Goal: Task Accomplishment & Management: Manage account settings

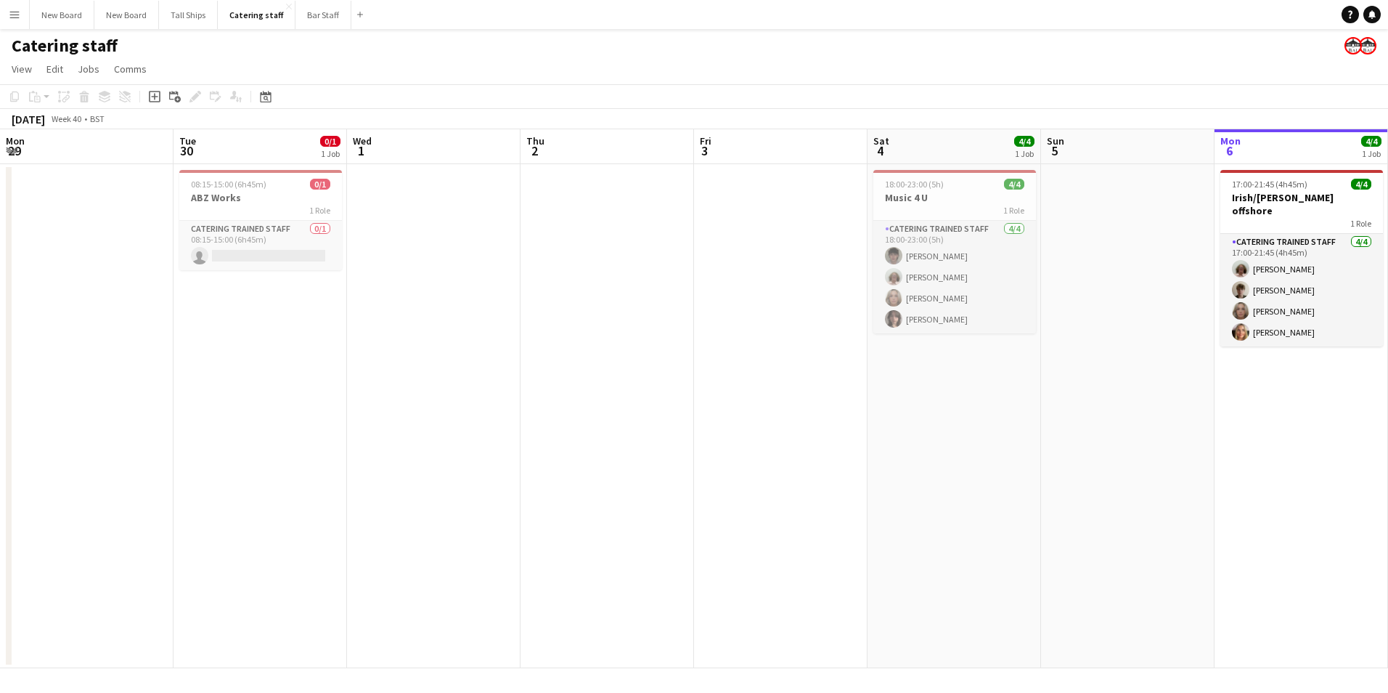
scroll to position [0, 513]
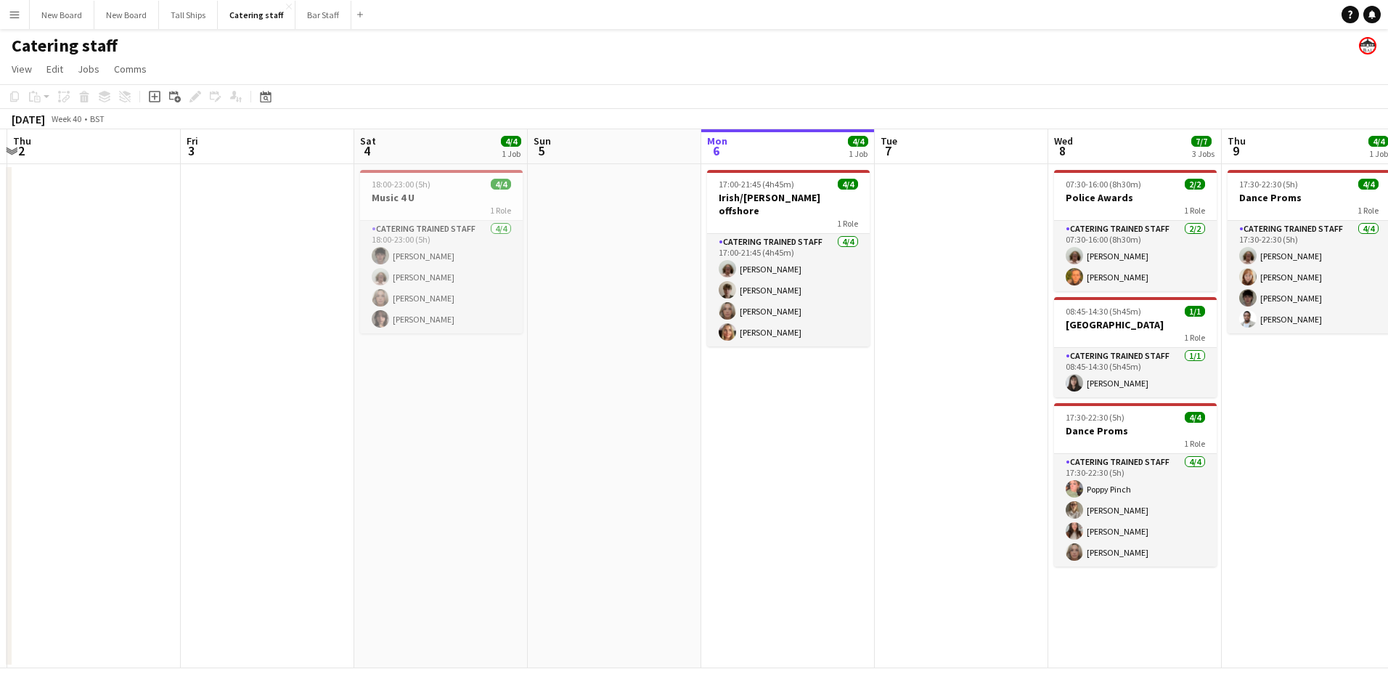
drag, startPoint x: 422, startPoint y: 459, endPoint x: 1125, endPoint y: 537, distance: 707.3
click at [723, 502] on app-calendar-viewport "Mon 29 Tue 30 0/1 1 Job Wed 1 Thu 2 Fri 3 Sat 4 4/4 1 Job Sun 5 Mon 6 4/4 1 Job…" at bounding box center [694, 398] width 1388 height 539
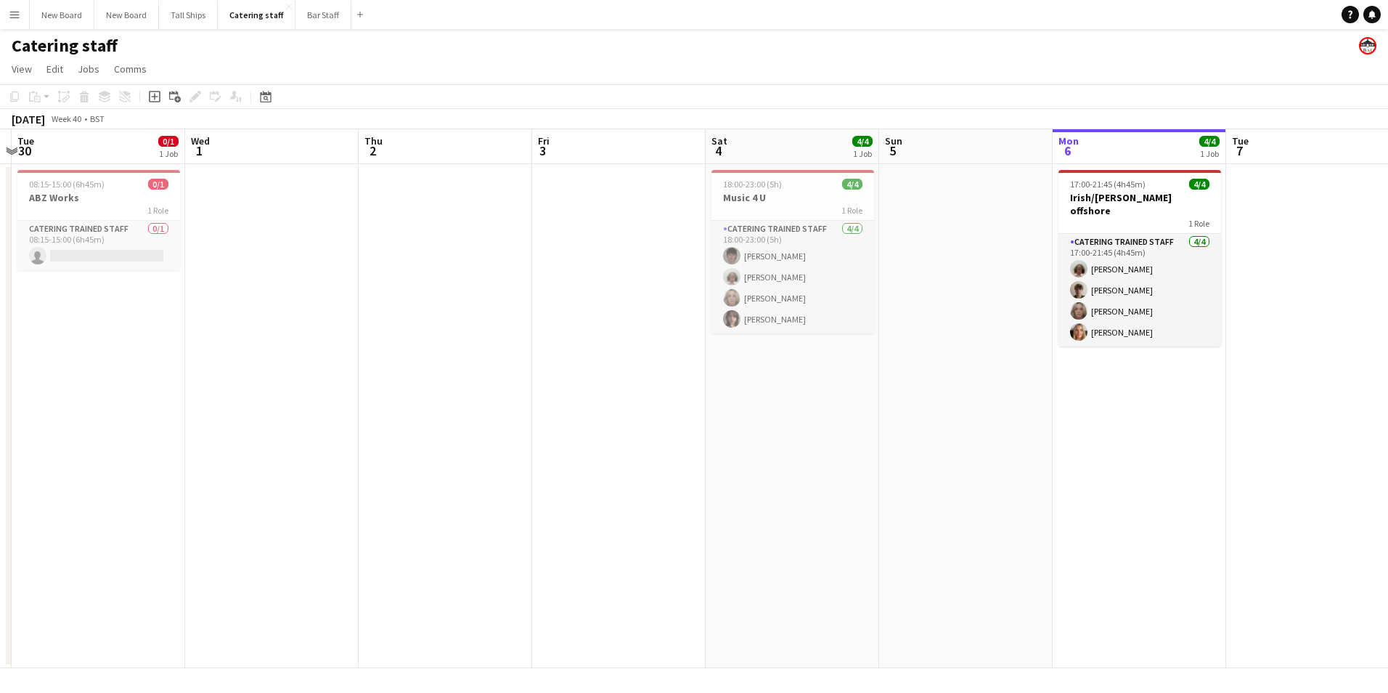
drag, startPoint x: 1125, startPoint y: 537, endPoint x: 916, endPoint y: 492, distance: 214.1
click at [1174, 532] on app-calendar-viewport "Sun 28 Mon 29 Tue 30 0/1 1 Job Wed 1 Thu 2 Fri 3 Sat 4 4/4 1 Job Sun 5 Mon 6 4/…" at bounding box center [694, 398] width 1388 height 539
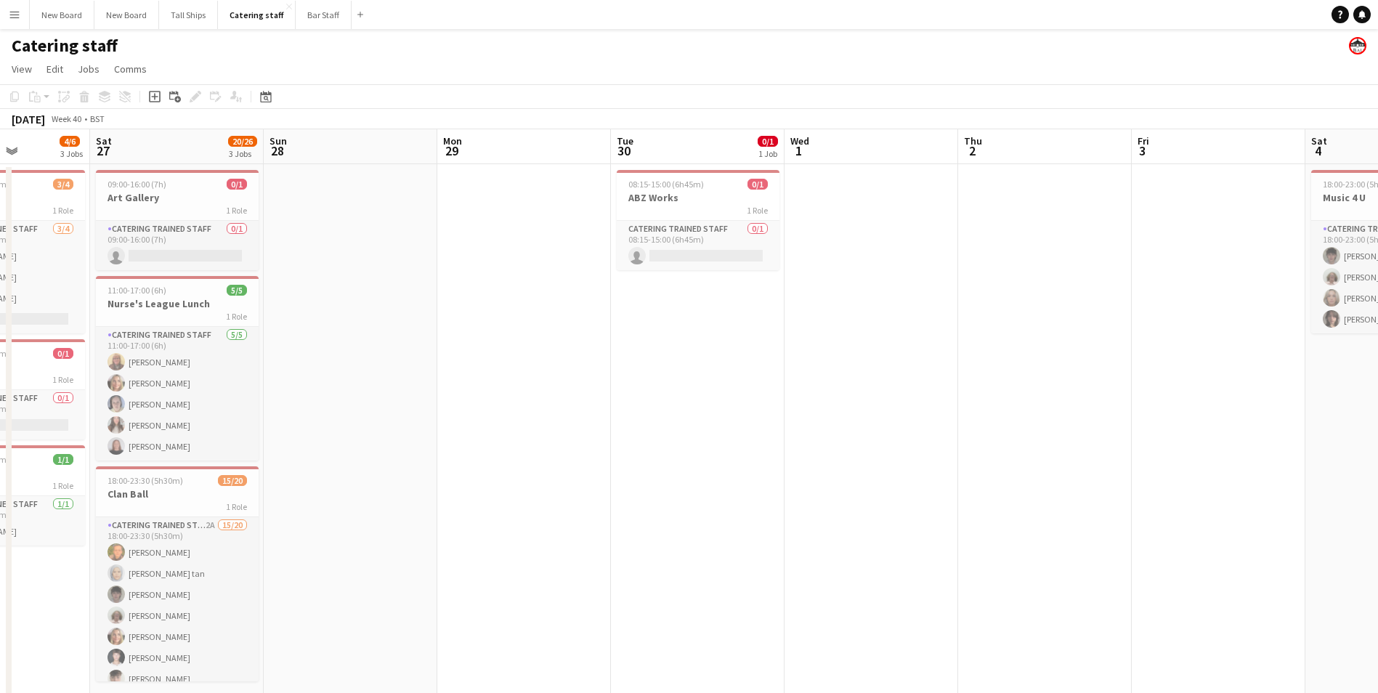
drag, startPoint x: 535, startPoint y: 431, endPoint x: 1136, endPoint y: 412, distance: 600.8
click at [1136, 412] on app-calendar-viewport "Wed 24 Thu 25 7/9 1 Job Fri 26 4/6 3 Jobs Sat 27 20/26 3 Jobs Sun 28 Mon 29 Tue…" at bounding box center [689, 420] width 1378 height 583
click at [1136, 412] on app-date-cell at bounding box center [1219, 438] width 174 height 548
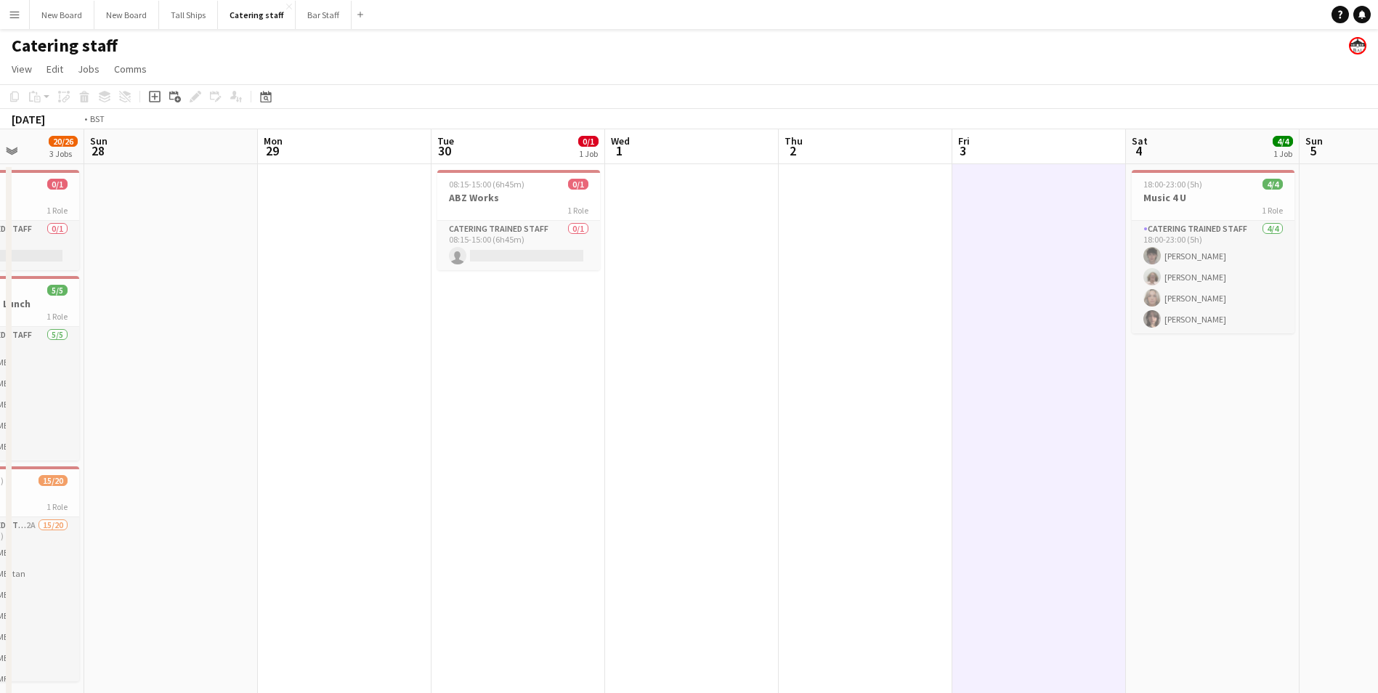
drag, startPoint x: 1131, startPoint y: 330, endPoint x: 613, endPoint y: 314, distance: 518.7
click at [604, 318] on app-calendar-viewport "Thu 25 7/9 1 Job Fri 26 4/6 3 Jobs Sat 27 20/26 3 Jobs Sun 28 Mon 29 Tue 30 0/1…" at bounding box center [689, 420] width 1378 height 583
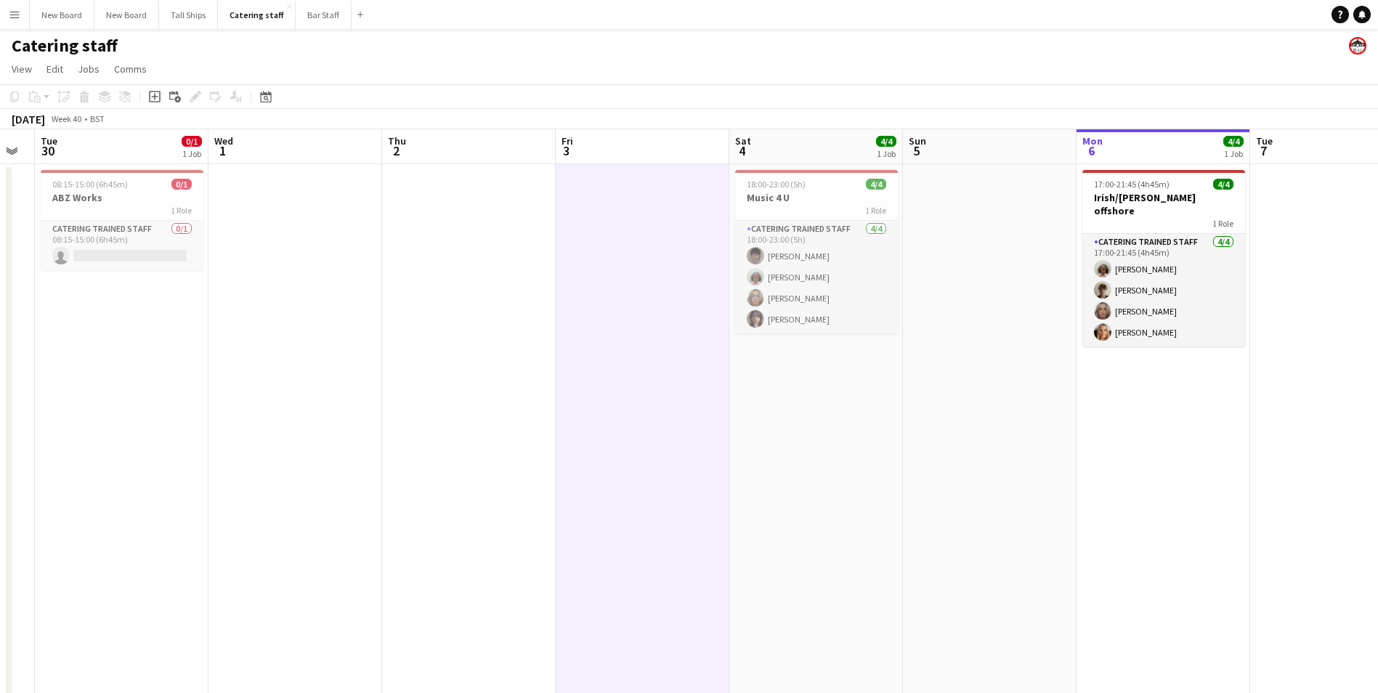
drag, startPoint x: 1082, startPoint y: 477, endPoint x: 357, endPoint y: 400, distance: 729.5
click at [352, 404] on app-calendar-viewport "Sat 27 20/26 3 Jobs Sun 28 Mon 29 Tue 30 0/1 1 Job Wed 1 Thu 2 Fri 3 Sat 4 4/4 …" at bounding box center [689, 420] width 1378 height 583
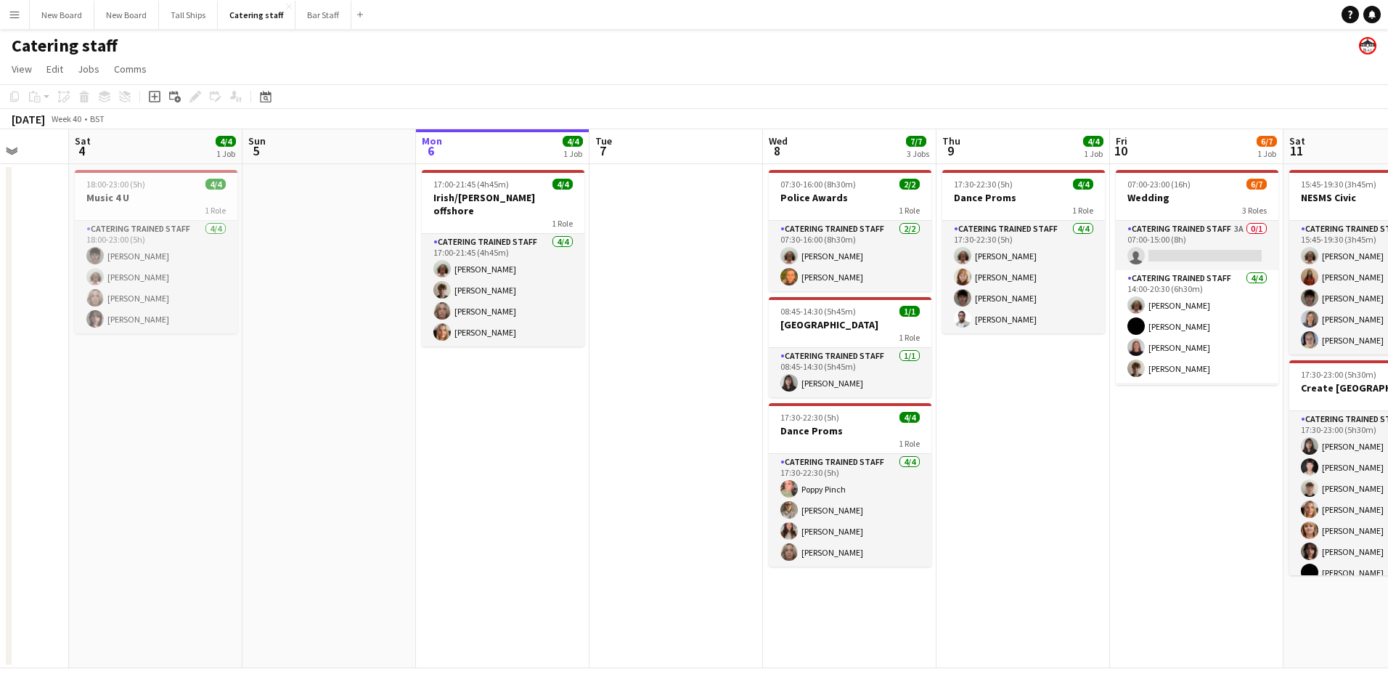
scroll to position [0, 463]
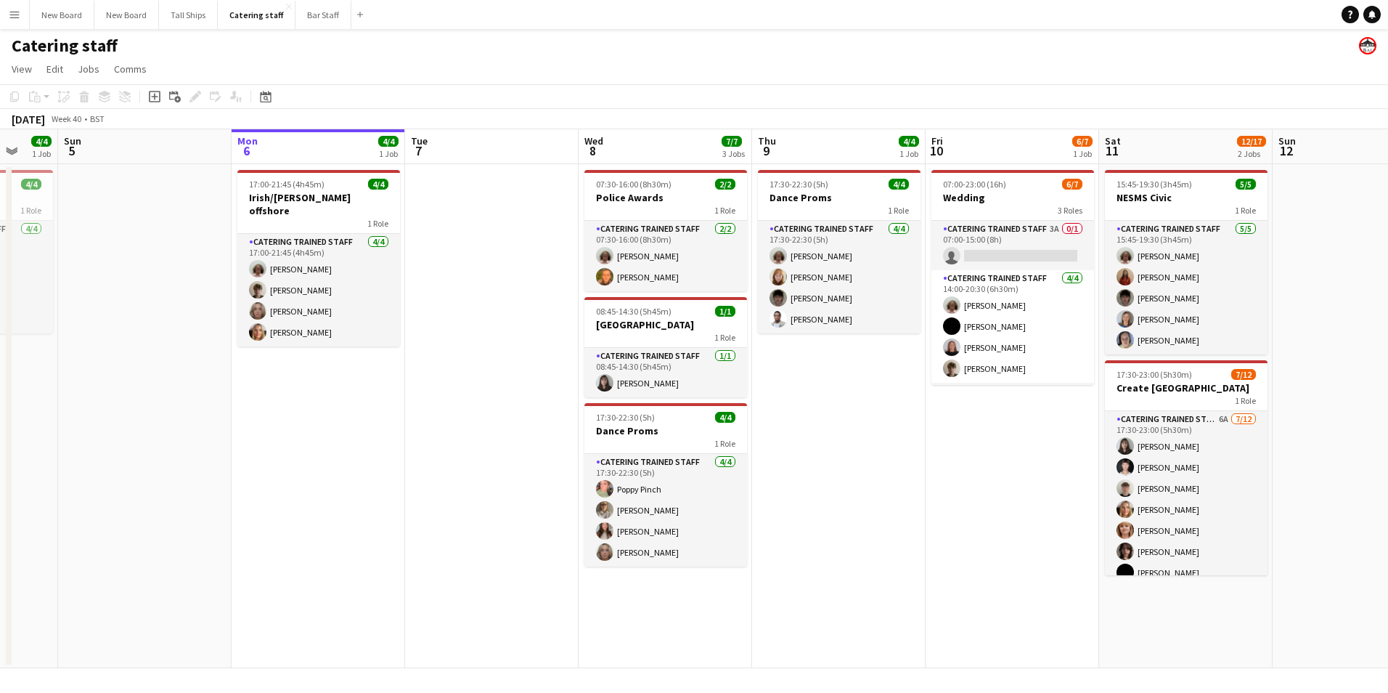
drag, startPoint x: 1077, startPoint y: 508, endPoint x: 932, endPoint y: 498, distance: 145.6
click at [932, 498] on app-calendar-viewport "Thu 2 Fri 3 Sat 4 4/4 1 Job Sun 5 Mon 6 4/4 1 Job Tue 7 Wed 8 7/7 3 Jobs Thu 9 …" at bounding box center [694, 398] width 1388 height 539
click at [1029, 256] on app-card-role "Catering trained staff 3A 0/1 07:00-15:00 (8h) single-neutral-actions" at bounding box center [1013, 245] width 163 height 49
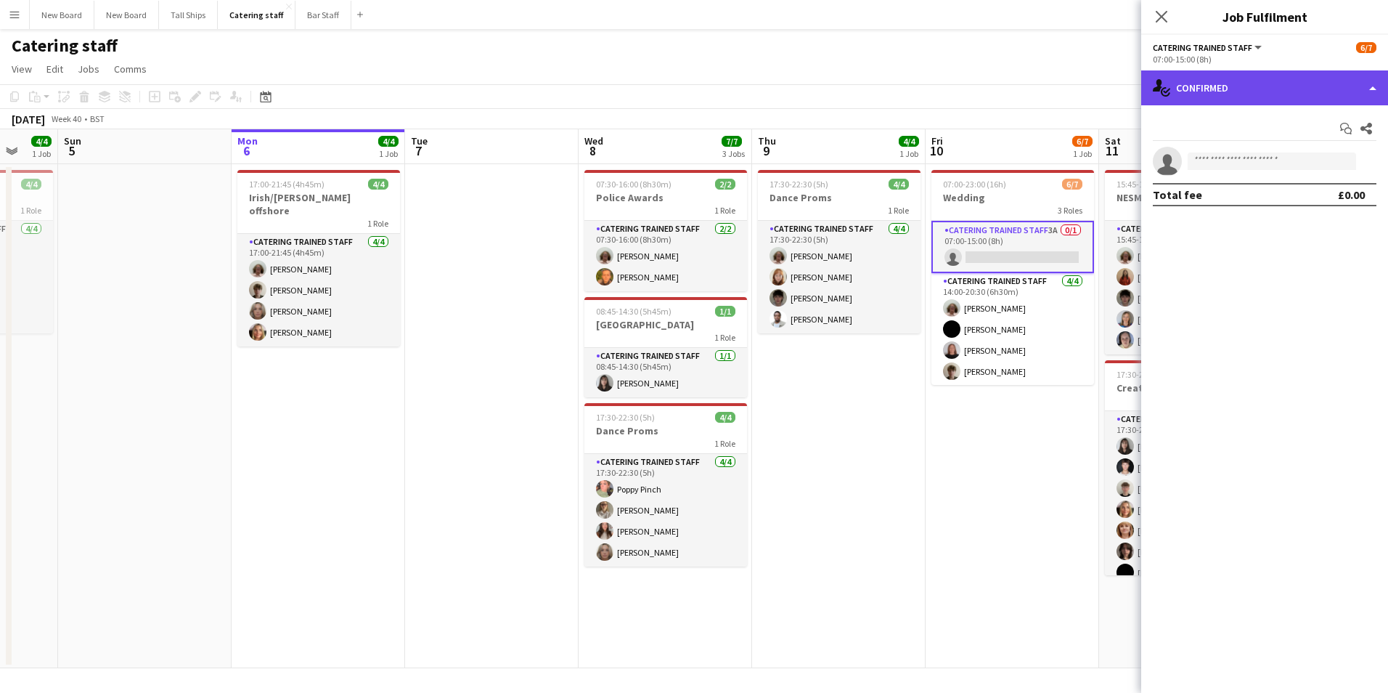
drag, startPoint x: 1245, startPoint y: 88, endPoint x: 1252, endPoint y: 87, distance: 7.3
click at [1246, 87] on div "single-neutral-actions-check-2 Confirmed" at bounding box center [1265, 87] width 247 height 35
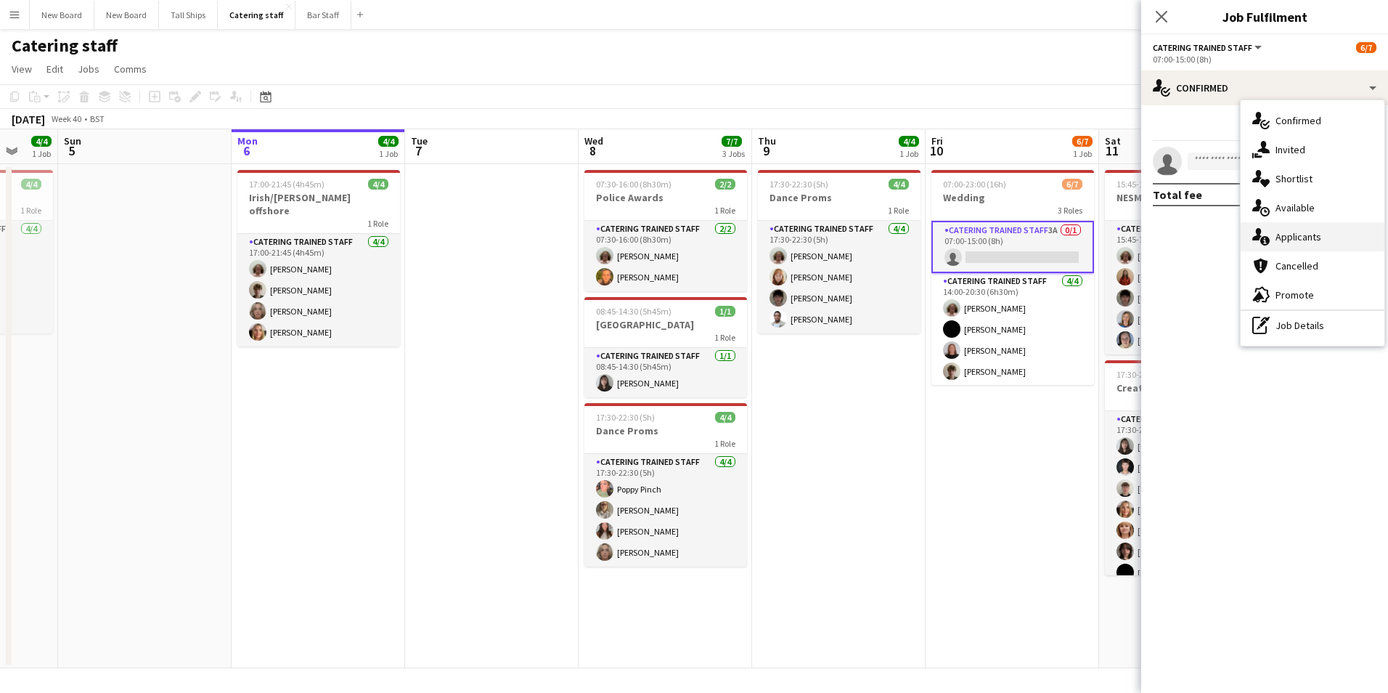
click at [1282, 237] on span "Applicants" at bounding box center [1299, 236] width 46 height 13
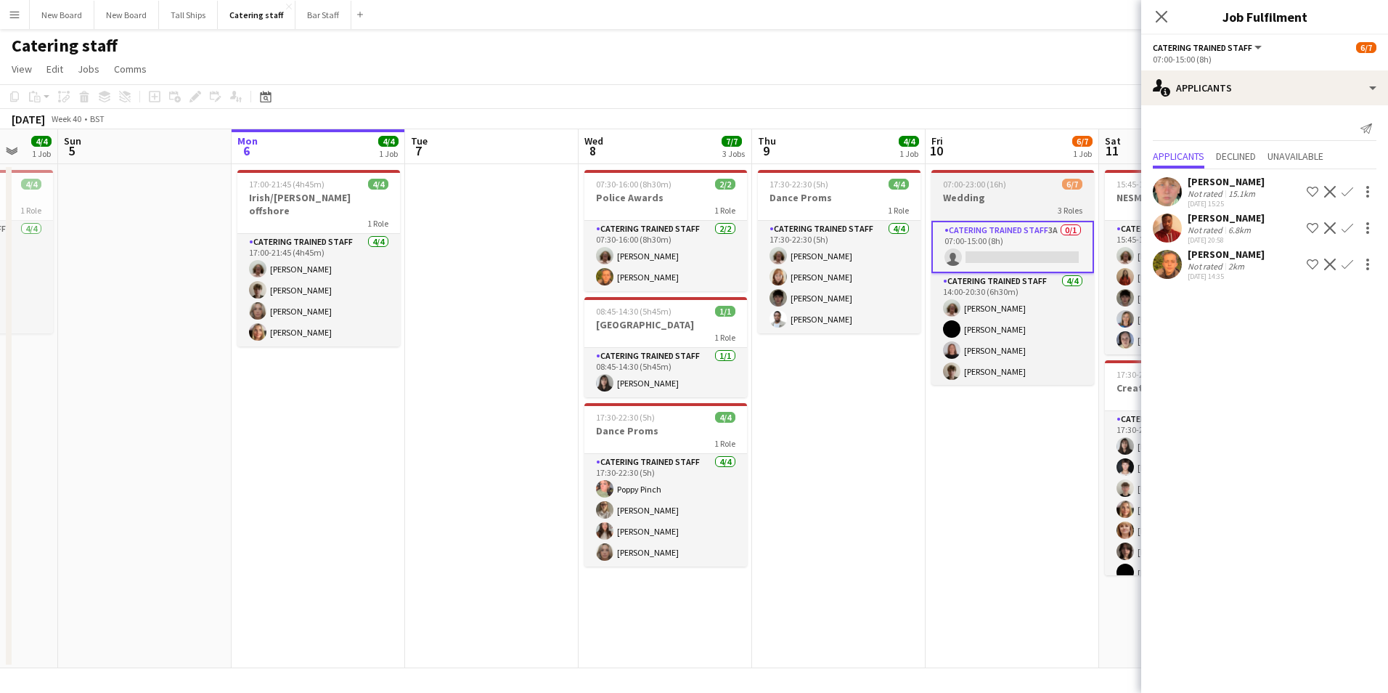
click at [1021, 200] on h3 "Wedding" at bounding box center [1013, 197] width 163 height 13
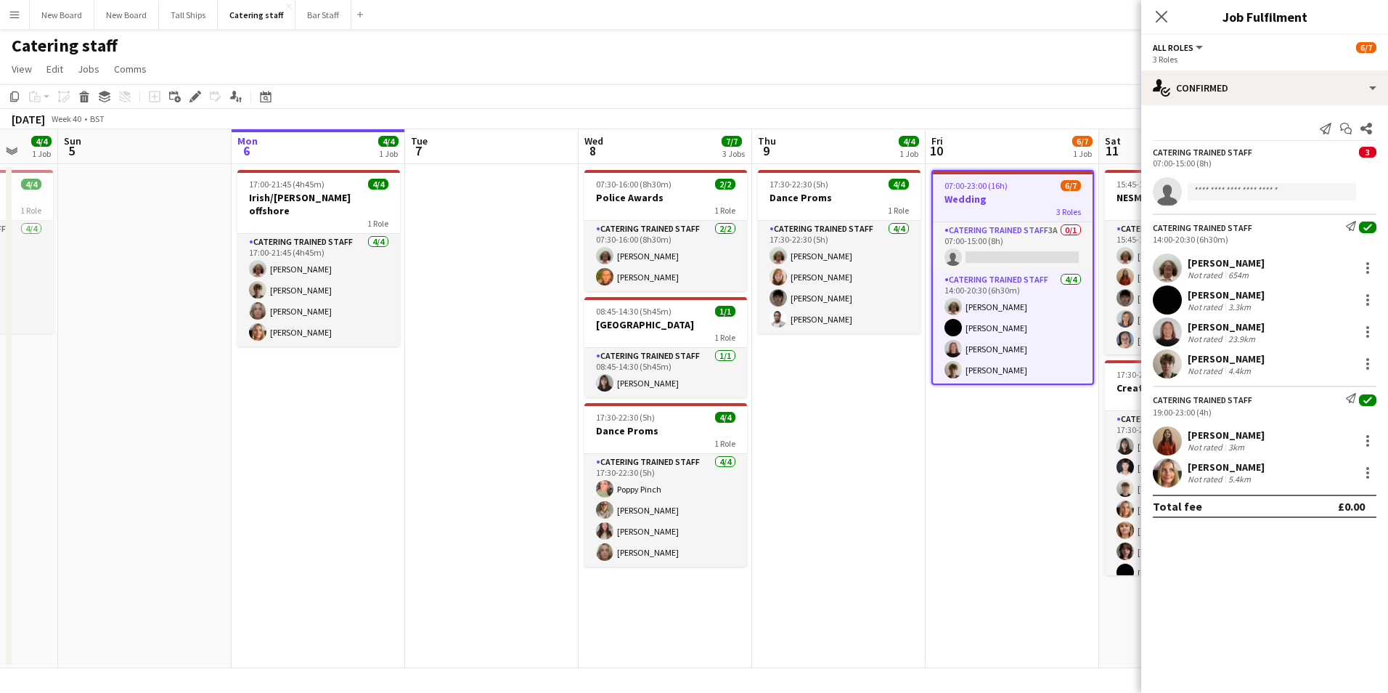
scroll to position [0, 462]
drag, startPoint x: 191, startPoint y: 95, endPoint x: 198, endPoint y: 101, distance: 8.7
click at [192, 96] on icon "Edit" at bounding box center [196, 97] width 12 height 12
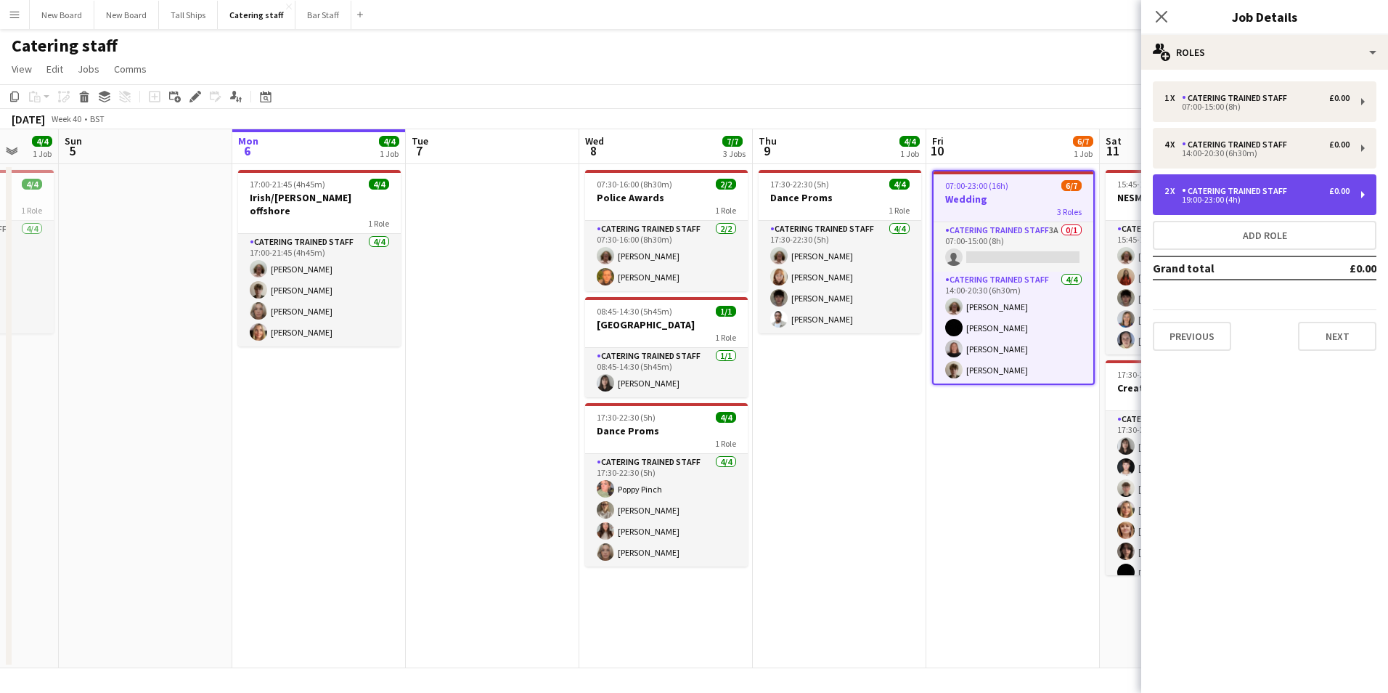
click at [1252, 200] on div "19:00-23:00 (4h)" at bounding box center [1257, 199] width 185 height 7
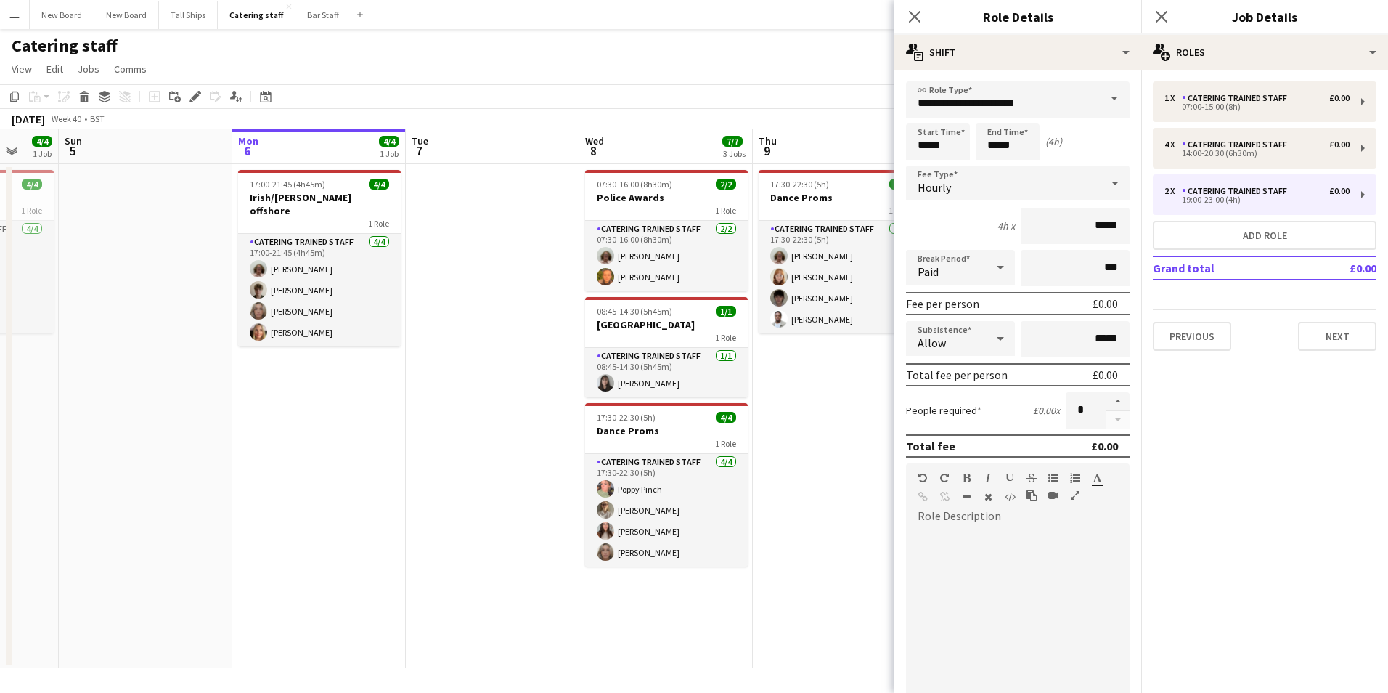
drag, startPoint x: 918, startPoint y: 18, endPoint x: 1052, endPoint y: 181, distance: 210.5
click at [918, 19] on icon "Close pop-in" at bounding box center [915, 17] width 12 height 12
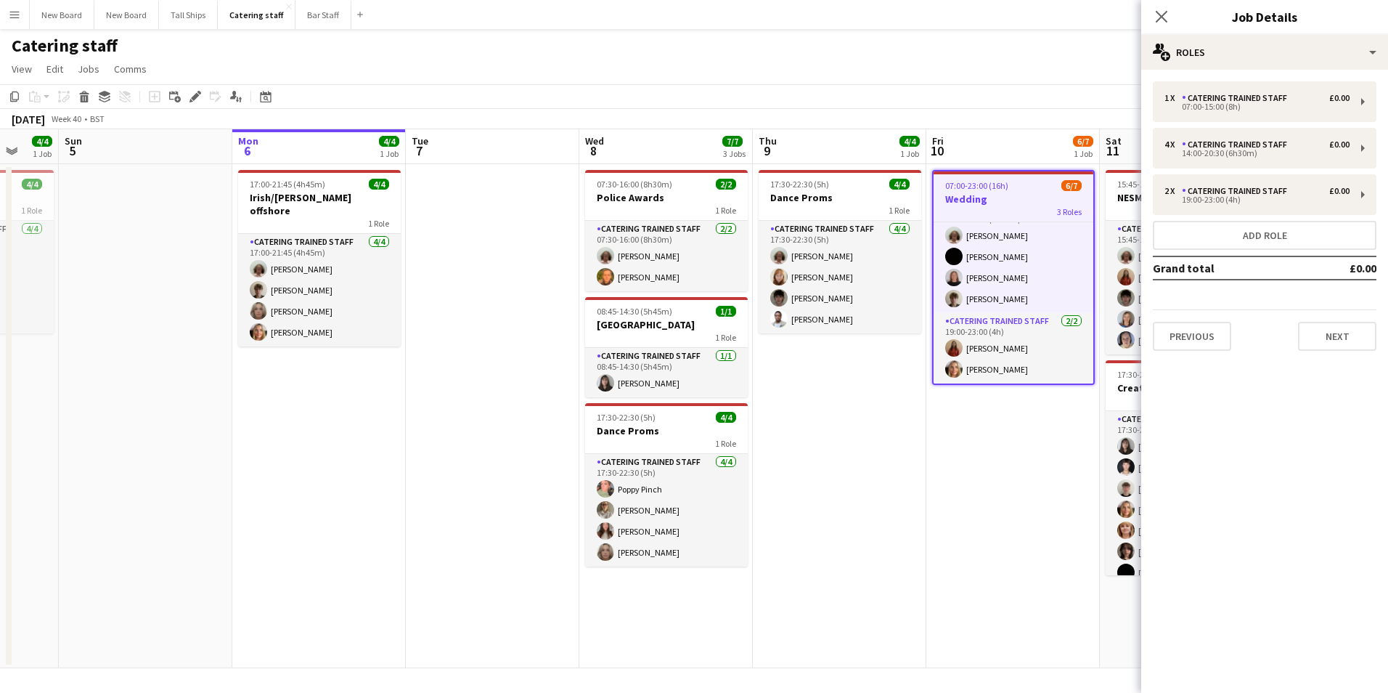
scroll to position [0, 0]
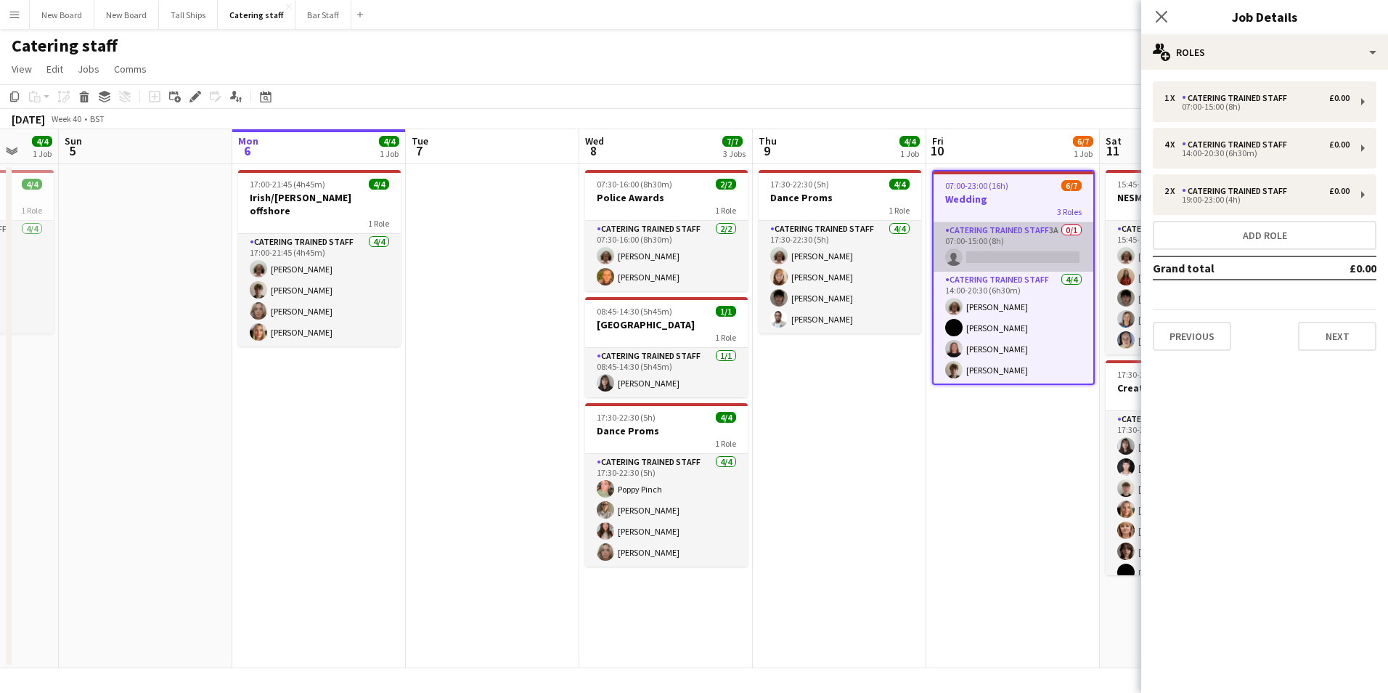
click at [1000, 260] on app-card-role "Catering trained staff 3A 0/1 07:00-15:00 (8h) single-neutral-actions" at bounding box center [1014, 246] width 160 height 49
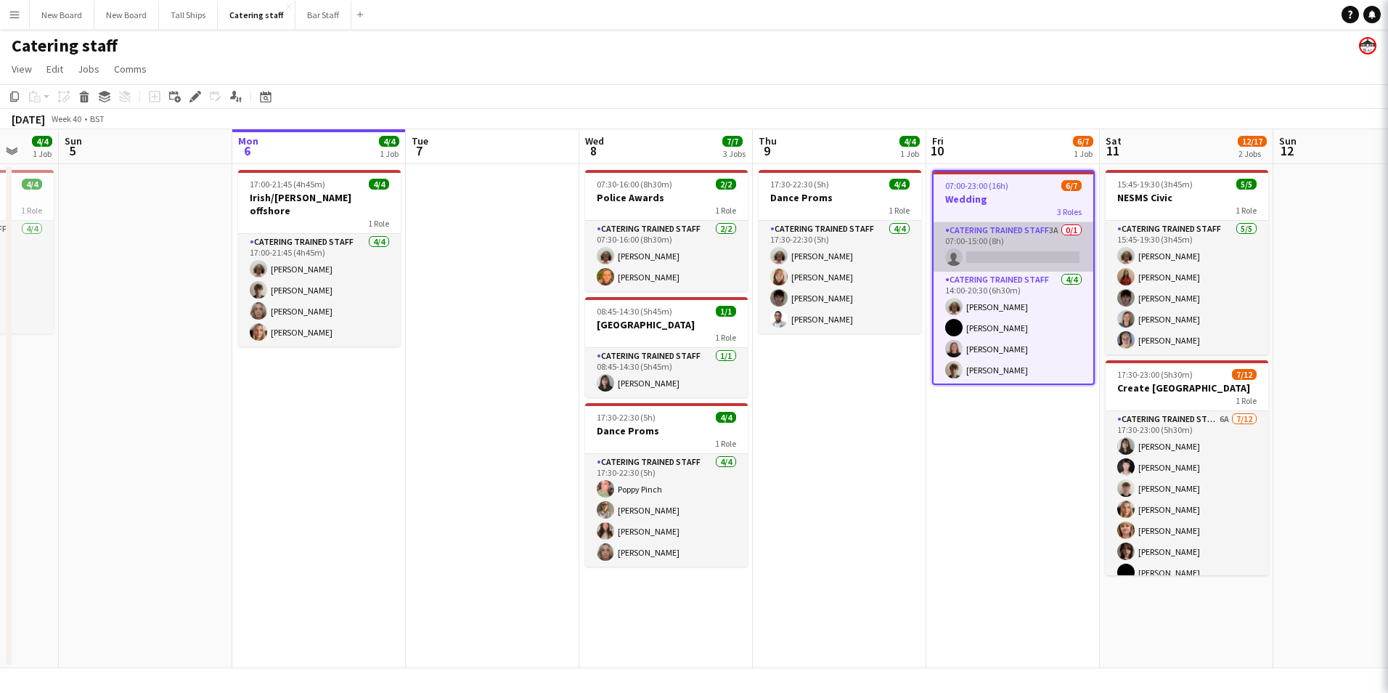
scroll to position [0, 463]
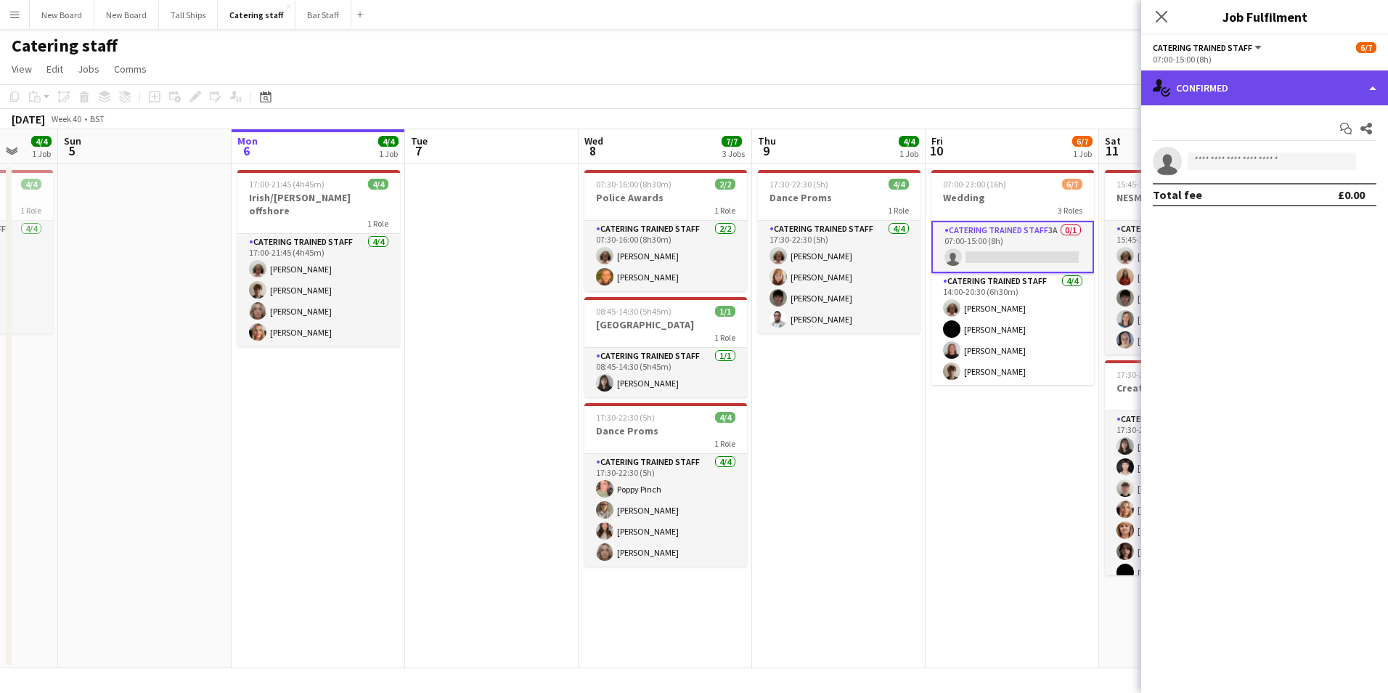
click at [1258, 80] on div "single-neutral-actions-check-2 Confirmed" at bounding box center [1265, 87] width 247 height 35
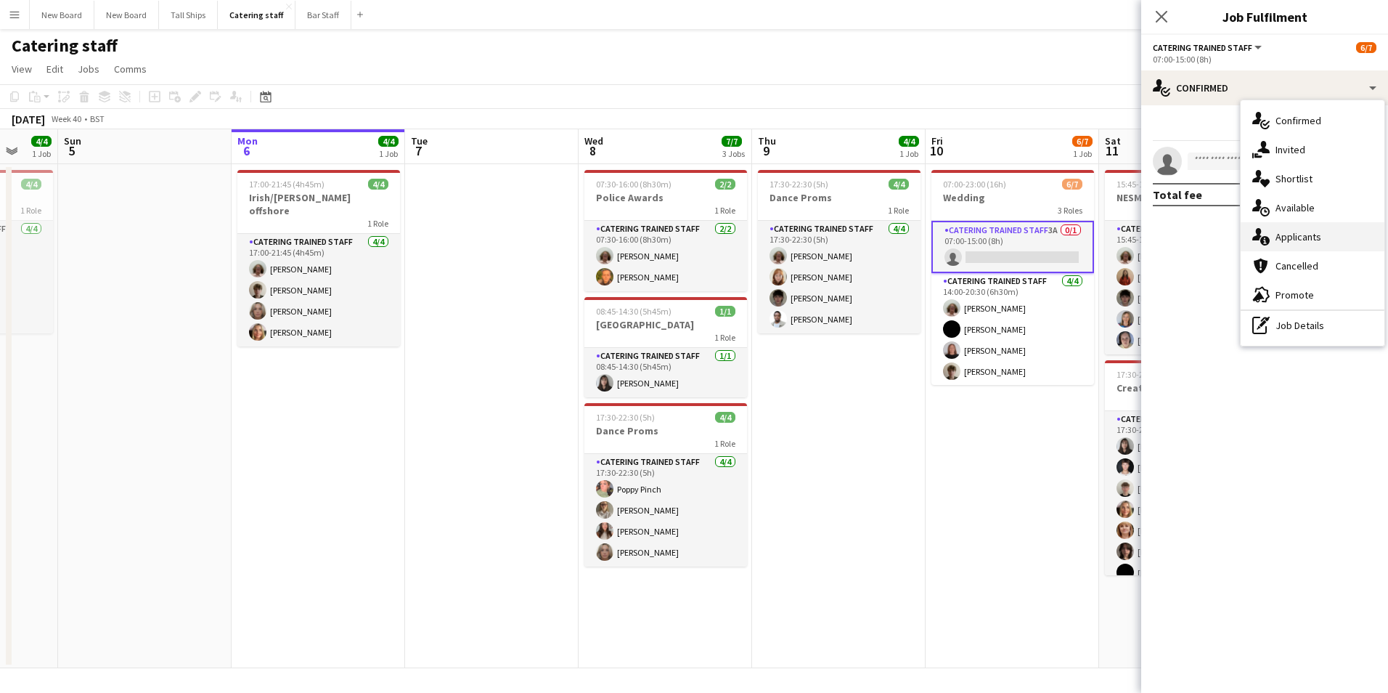
click at [1312, 245] on div "single-neutral-actions-information Applicants" at bounding box center [1313, 236] width 144 height 29
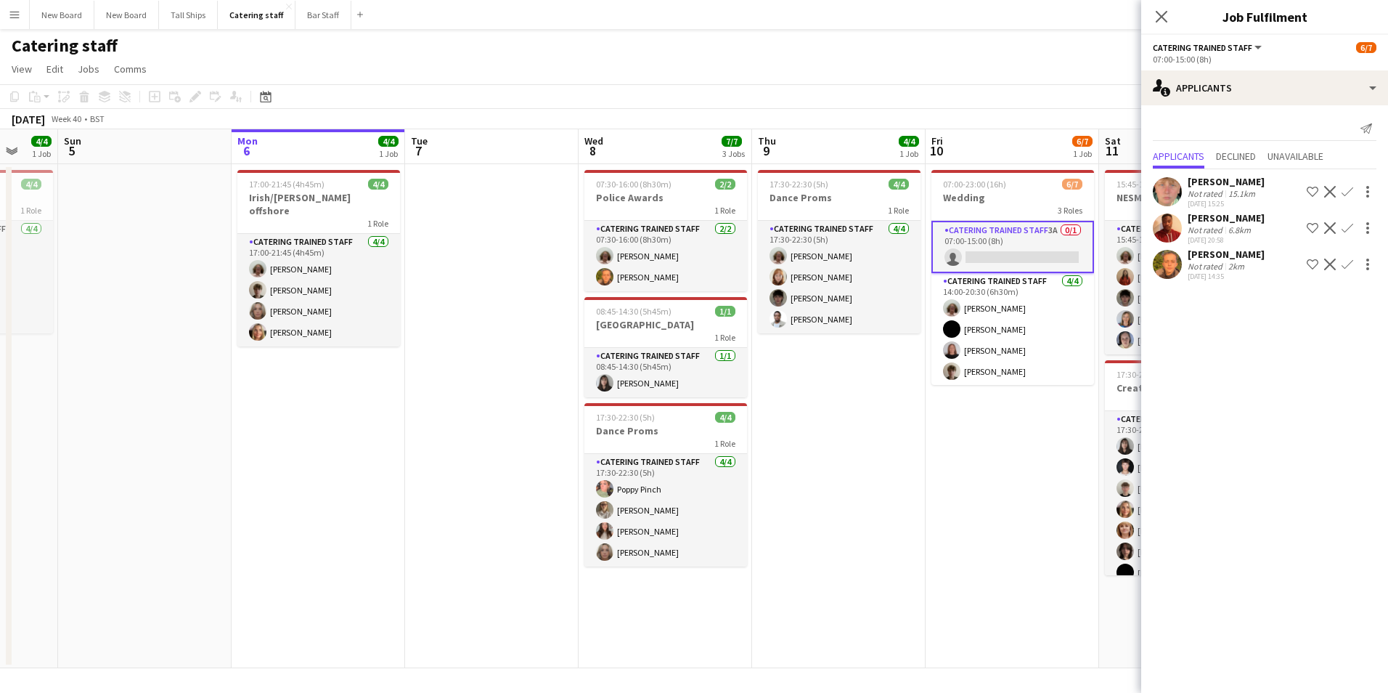
click at [1350, 190] on app-icon "Confirm" at bounding box center [1348, 192] width 12 height 12
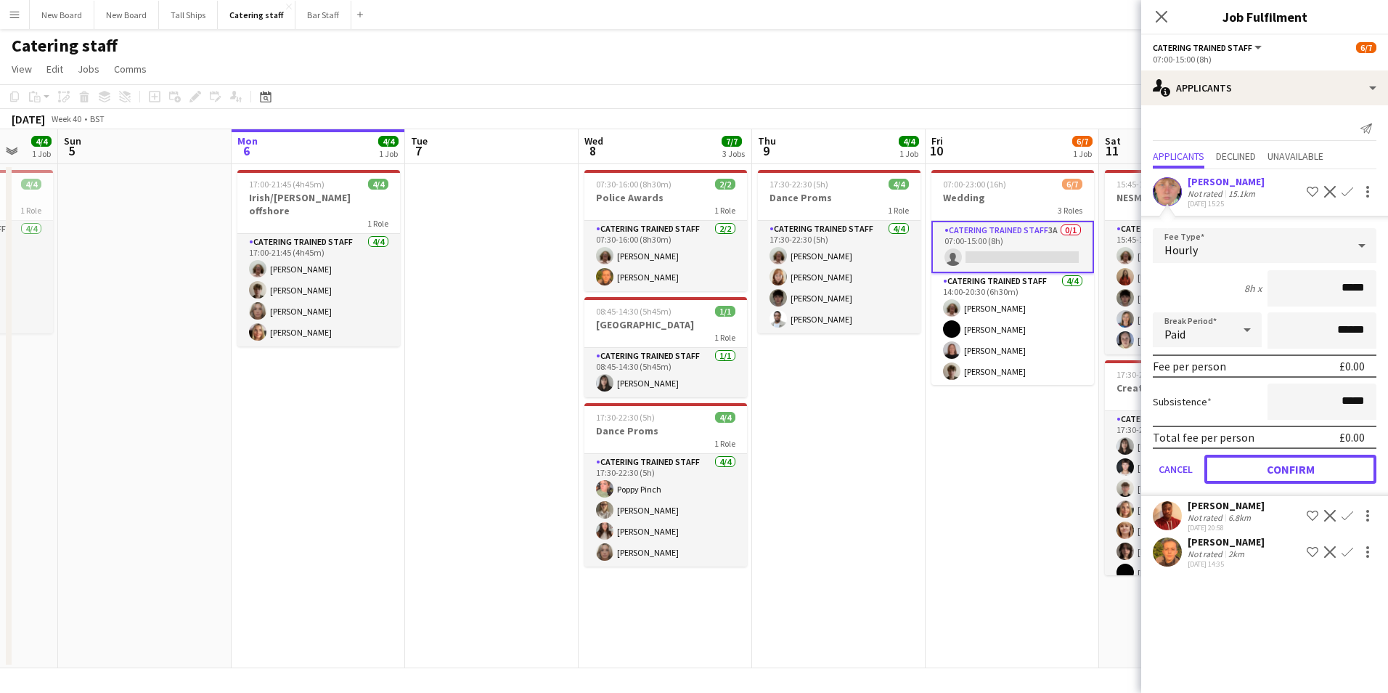
click at [1319, 466] on button "Confirm" at bounding box center [1291, 469] width 172 height 29
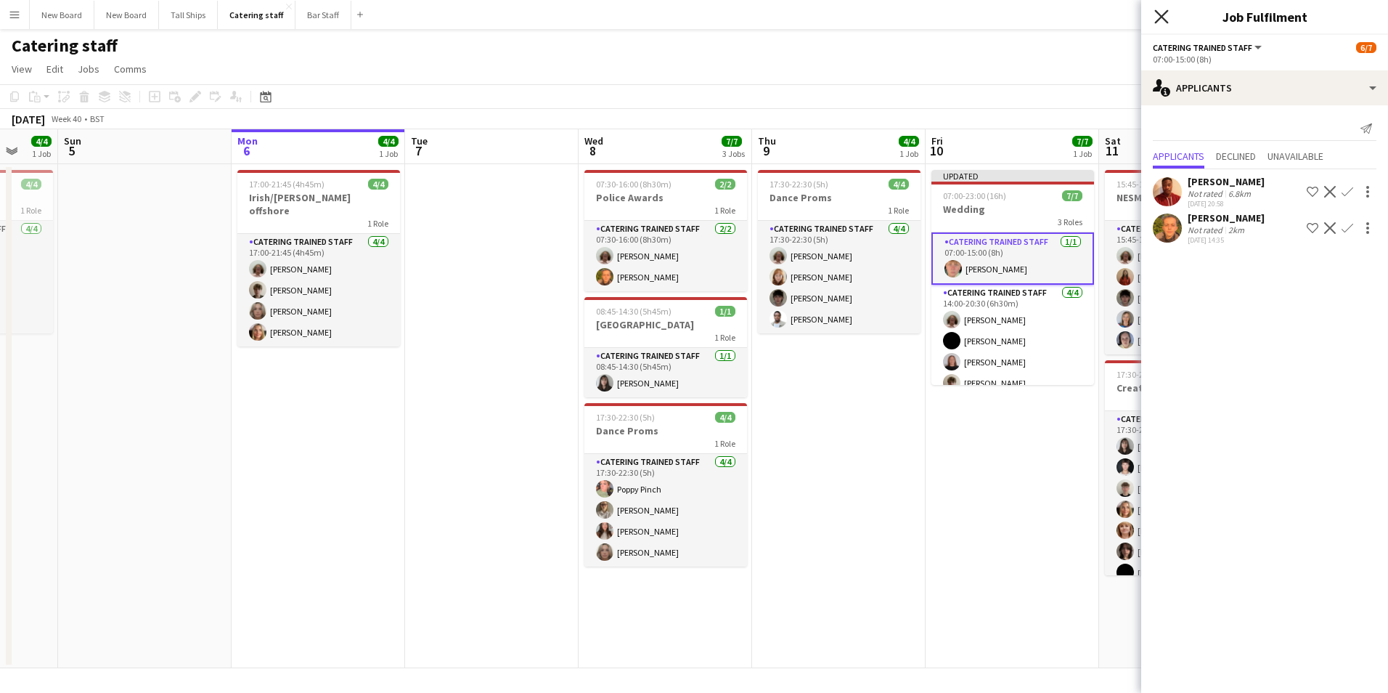
click at [1155, 10] on icon at bounding box center [1162, 16] width 14 height 14
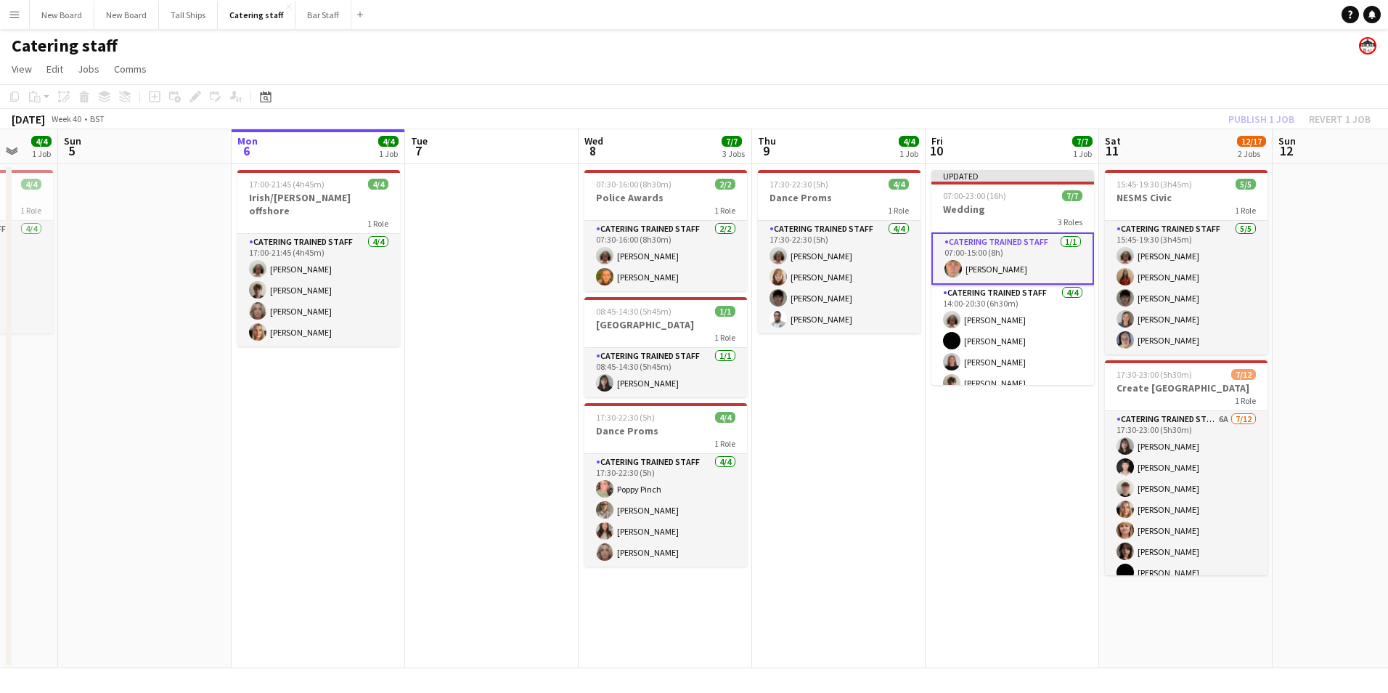
click at [828, 423] on app-date-cell "17:30-22:30 (5h) 4/4 Dance Proms 1 Role Catering trained staff [DATE] 17:30-22:…" at bounding box center [839, 416] width 174 height 504
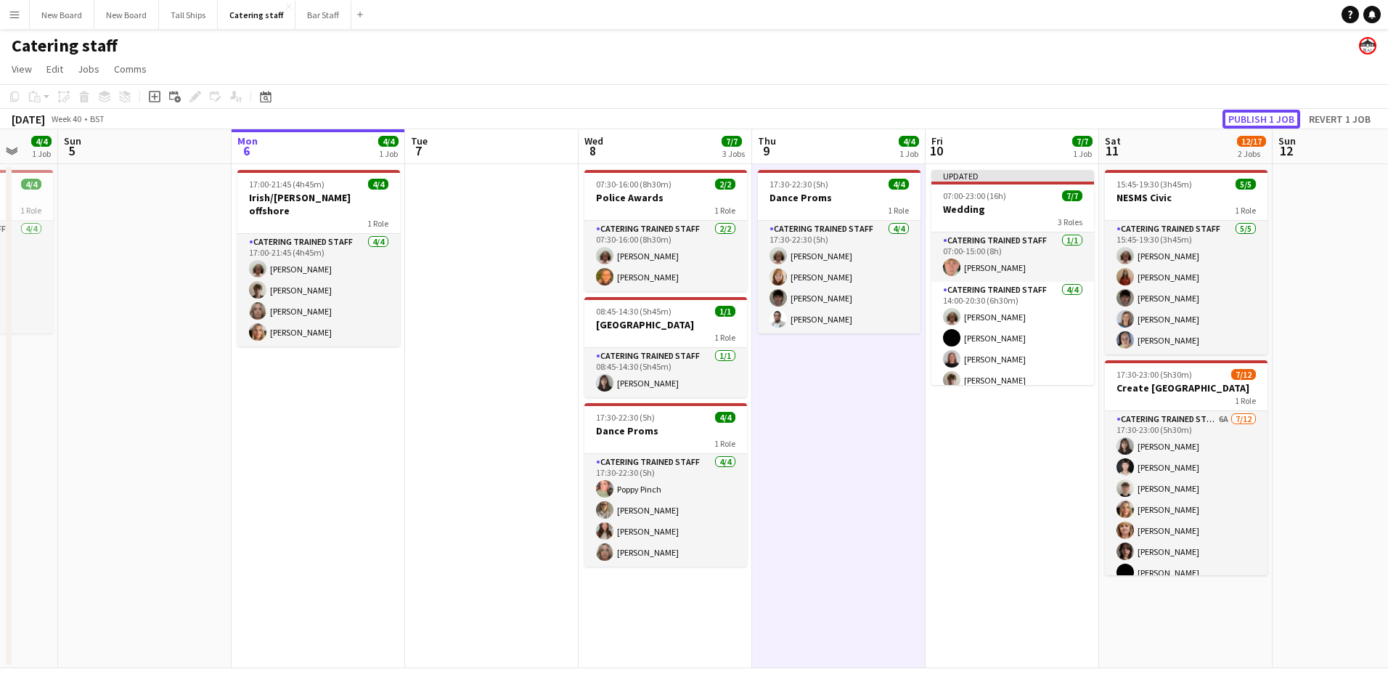
click at [1245, 118] on button "Publish 1 job" at bounding box center [1262, 119] width 78 height 19
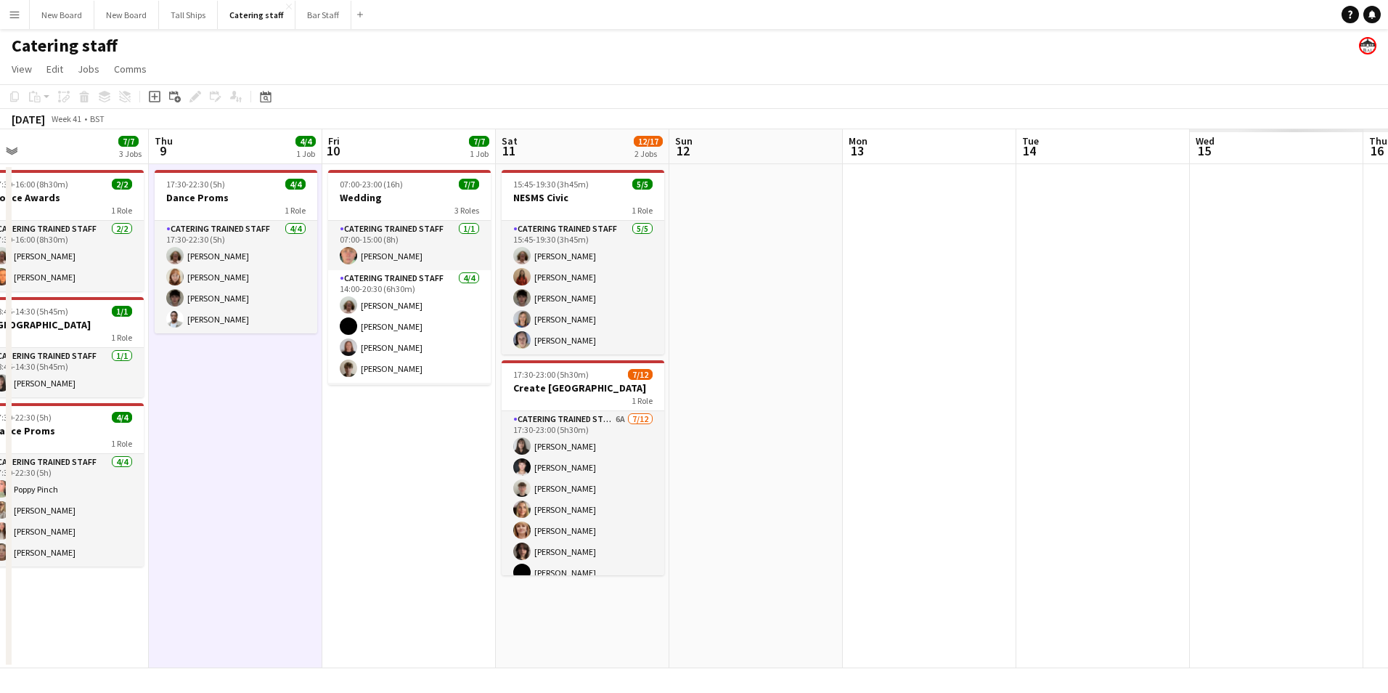
drag, startPoint x: 981, startPoint y: 465, endPoint x: 375, endPoint y: 428, distance: 606.8
click at [377, 430] on app-calendar-viewport "Sun 5 Mon 6 4/4 1 Job Tue 7 Wed 8 7/7 3 Jobs Thu 9 4/4 1 Job Fri 10 7/7 1 Job S…" at bounding box center [694, 398] width 1388 height 539
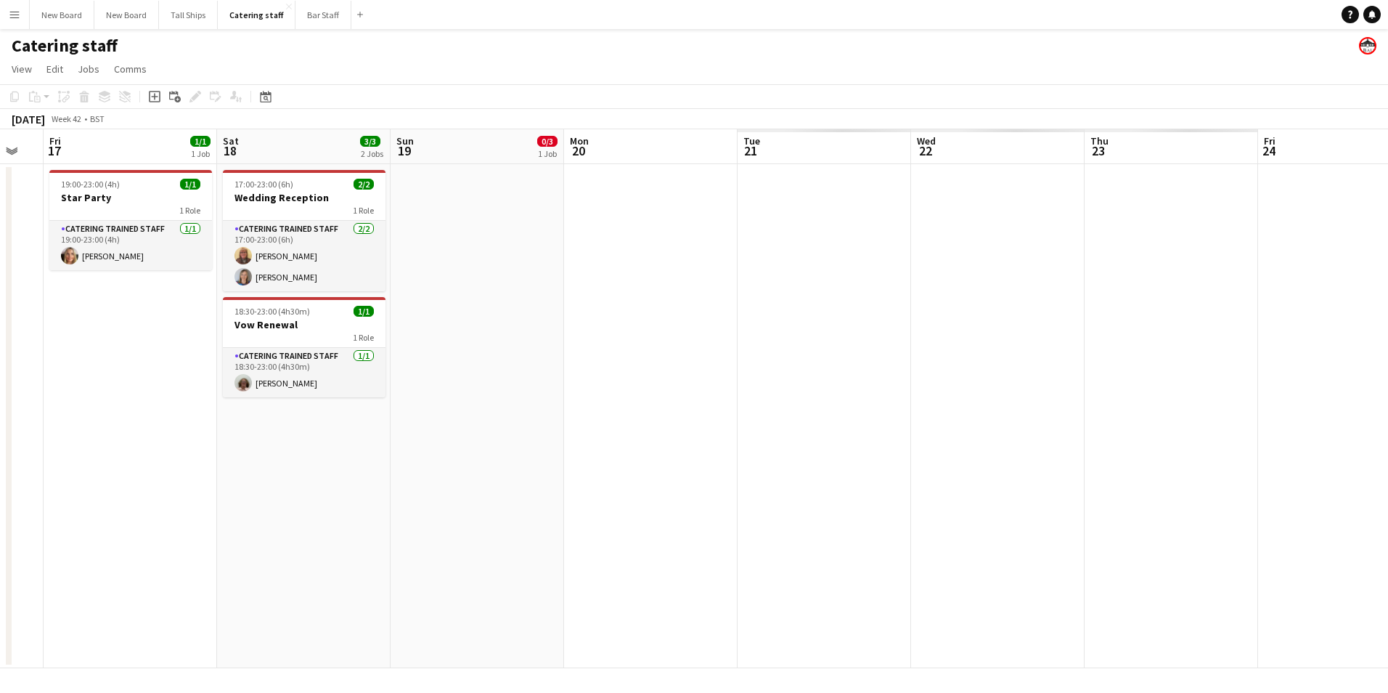
scroll to position [0, 415]
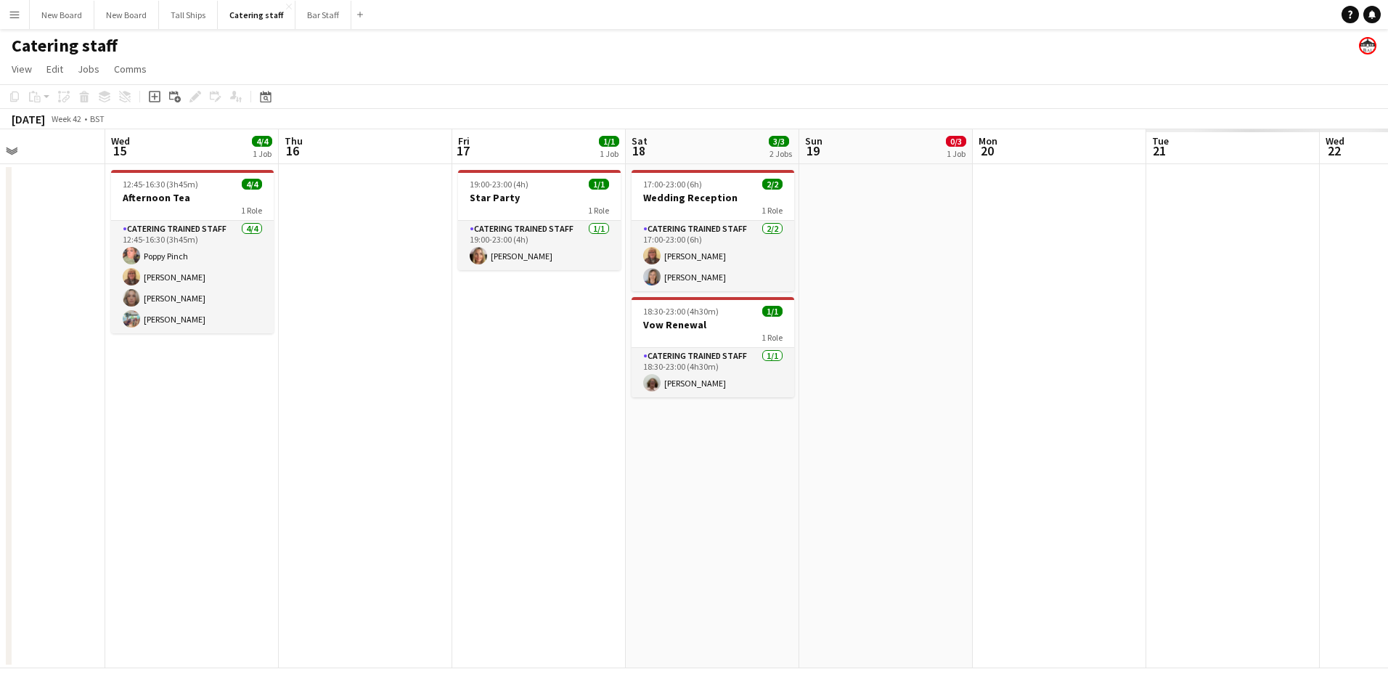
drag, startPoint x: 1281, startPoint y: 460, endPoint x: 224, endPoint y: 462, distance: 1056.6
click at [224, 462] on app-calendar-viewport "Sun 12 Mon 13 Tue 14 Wed 15 4/4 1 Job Thu 16 Fri 17 1/1 1 Job Sat 18 3/3 2 Jobs…" at bounding box center [694, 398] width 1388 height 539
